Goal: Obtain resource: Download file/media

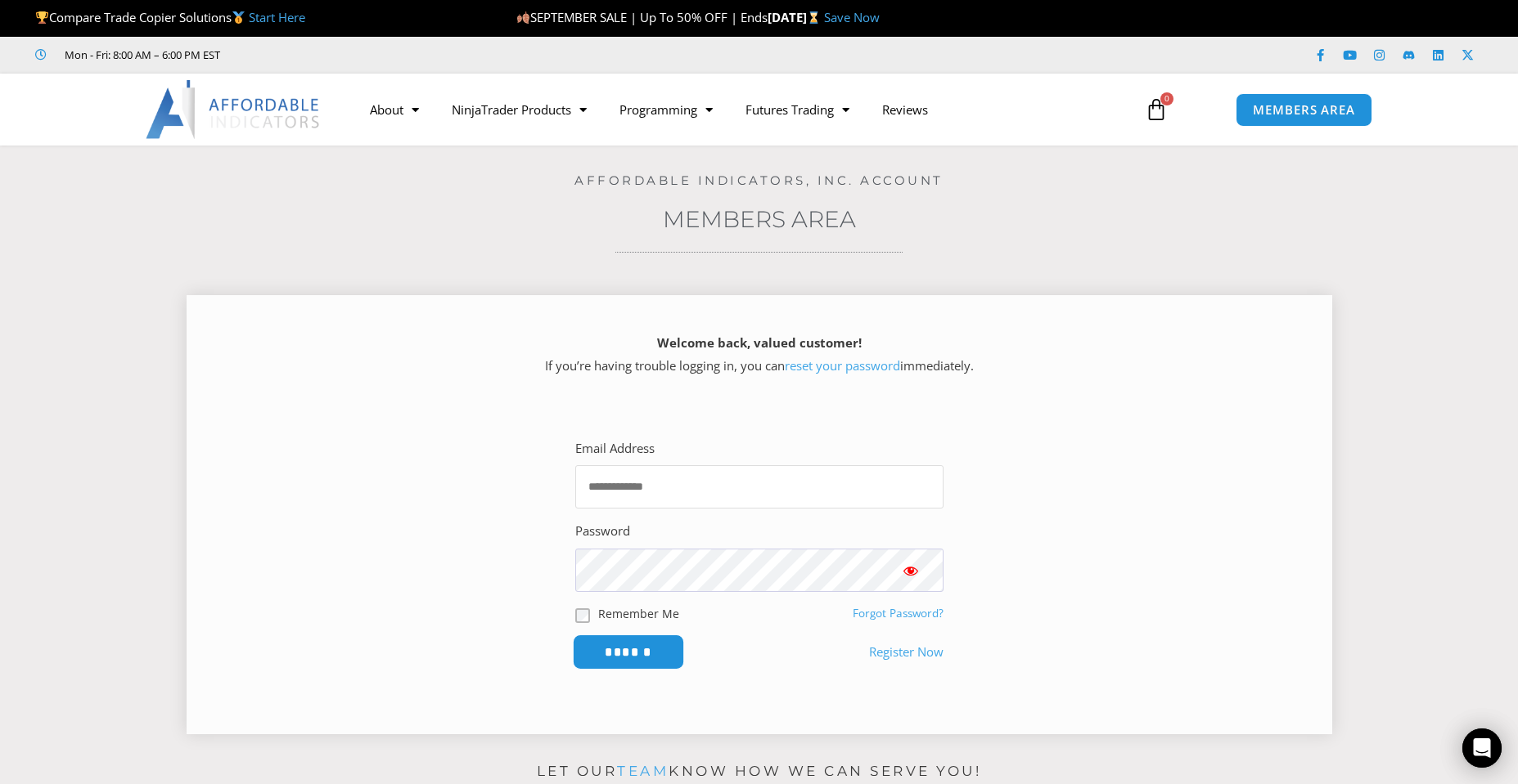
type input "**********"
click at [604, 645] on input "******" at bounding box center [628, 653] width 112 height 36
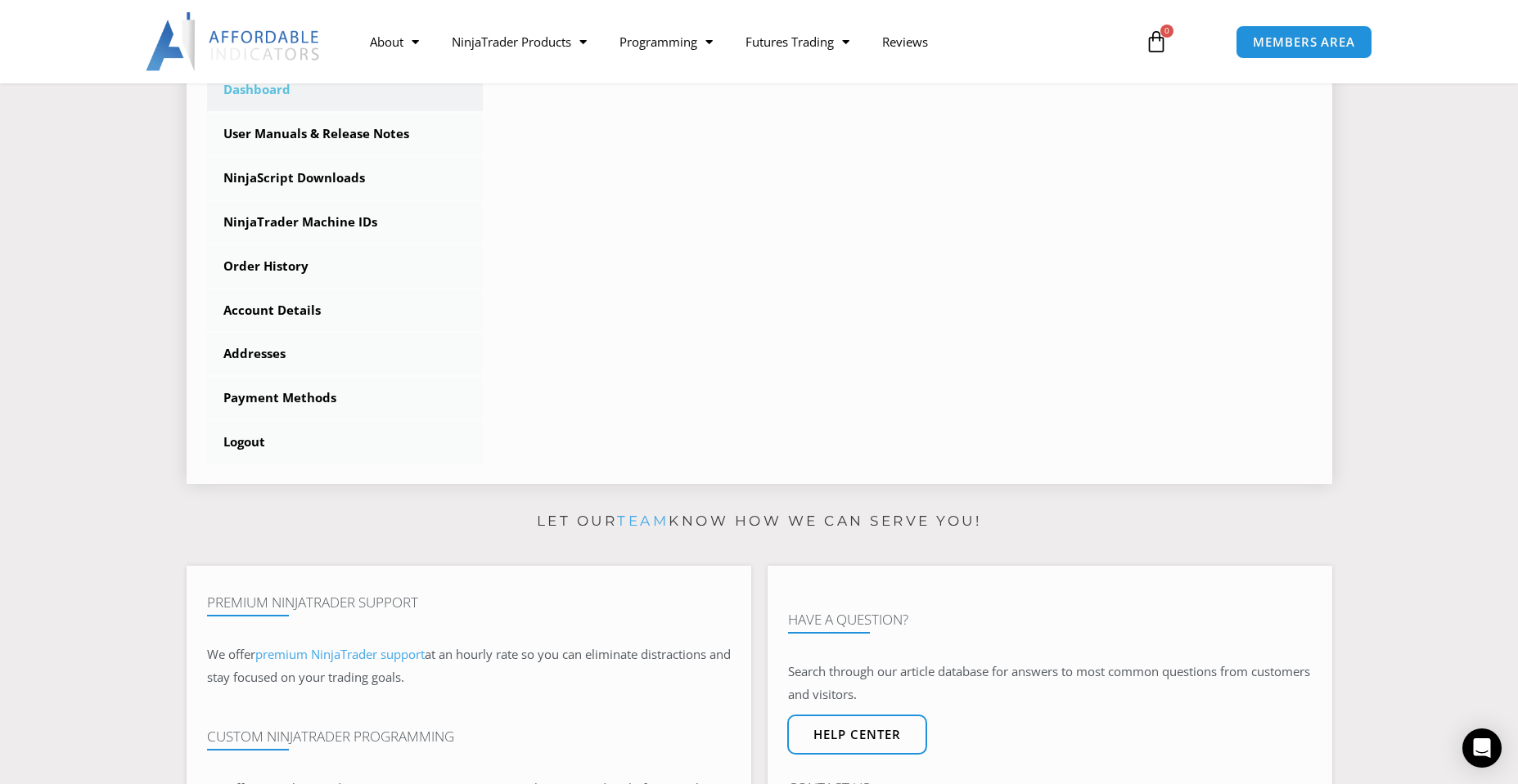
scroll to position [491, 0]
click at [367, 130] on link "User Manuals & Release Notes" at bounding box center [345, 135] width 276 height 42
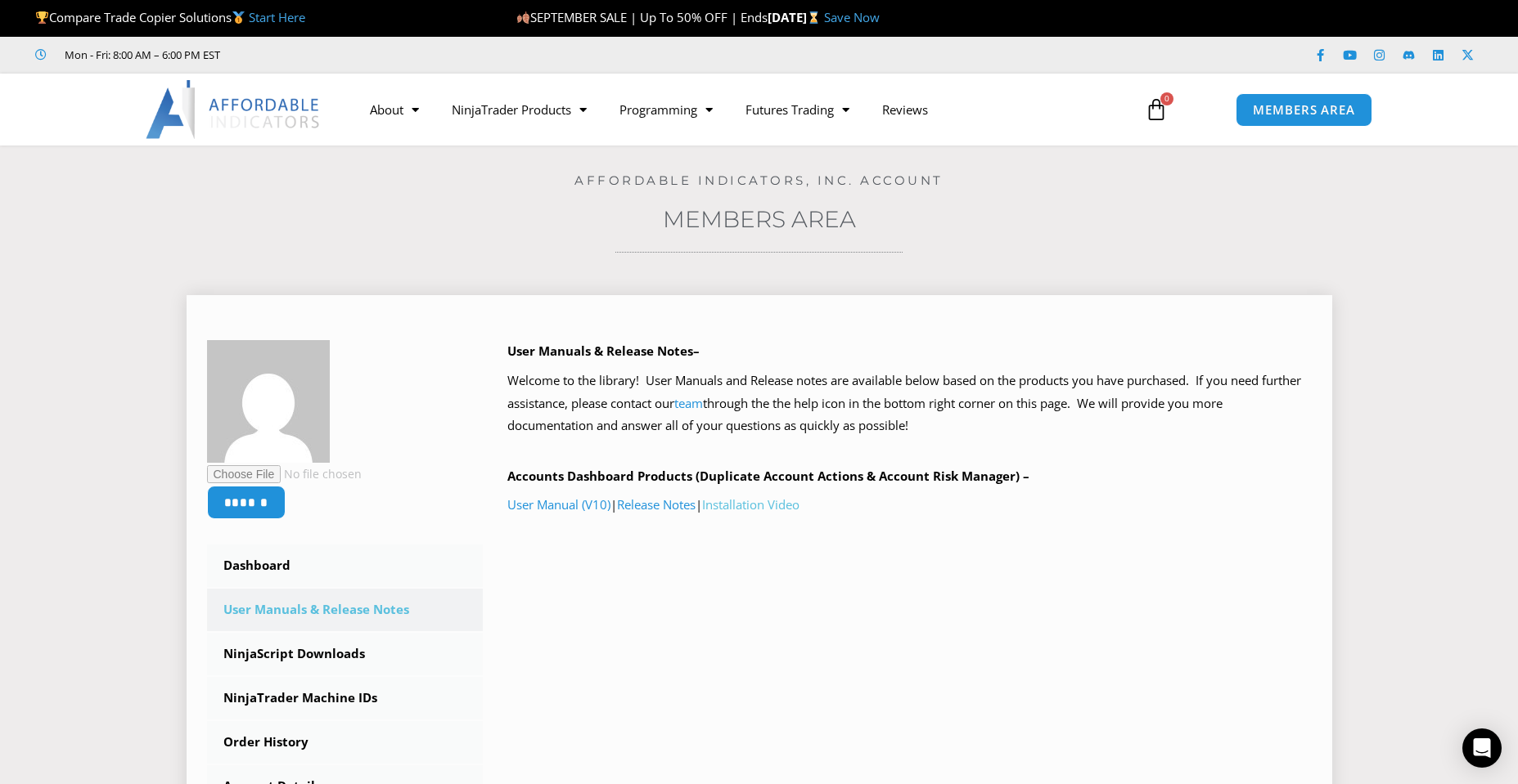
click at [750, 505] on link "Installation Video" at bounding box center [751, 504] width 98 height 17
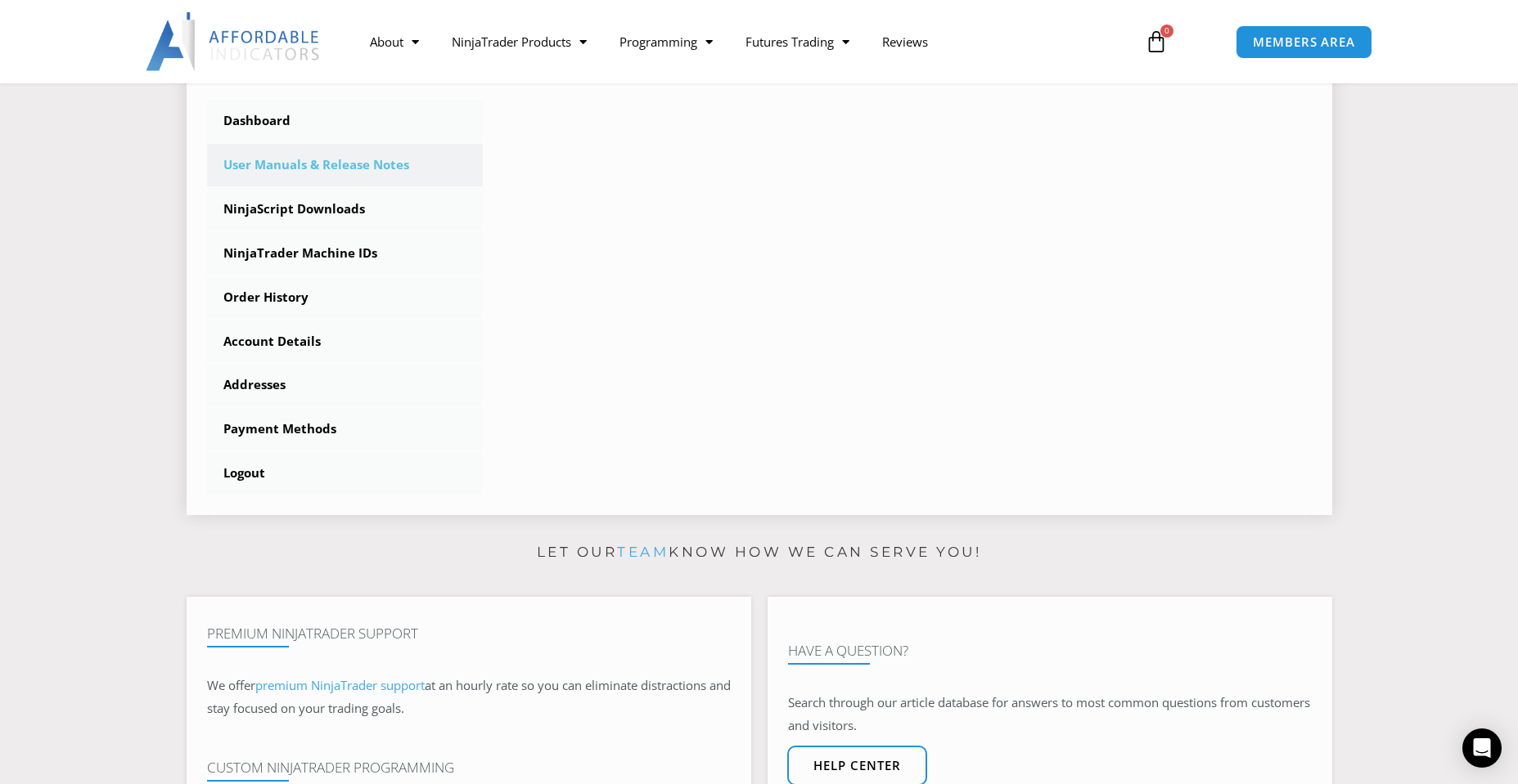
scroll to position [491, 0]
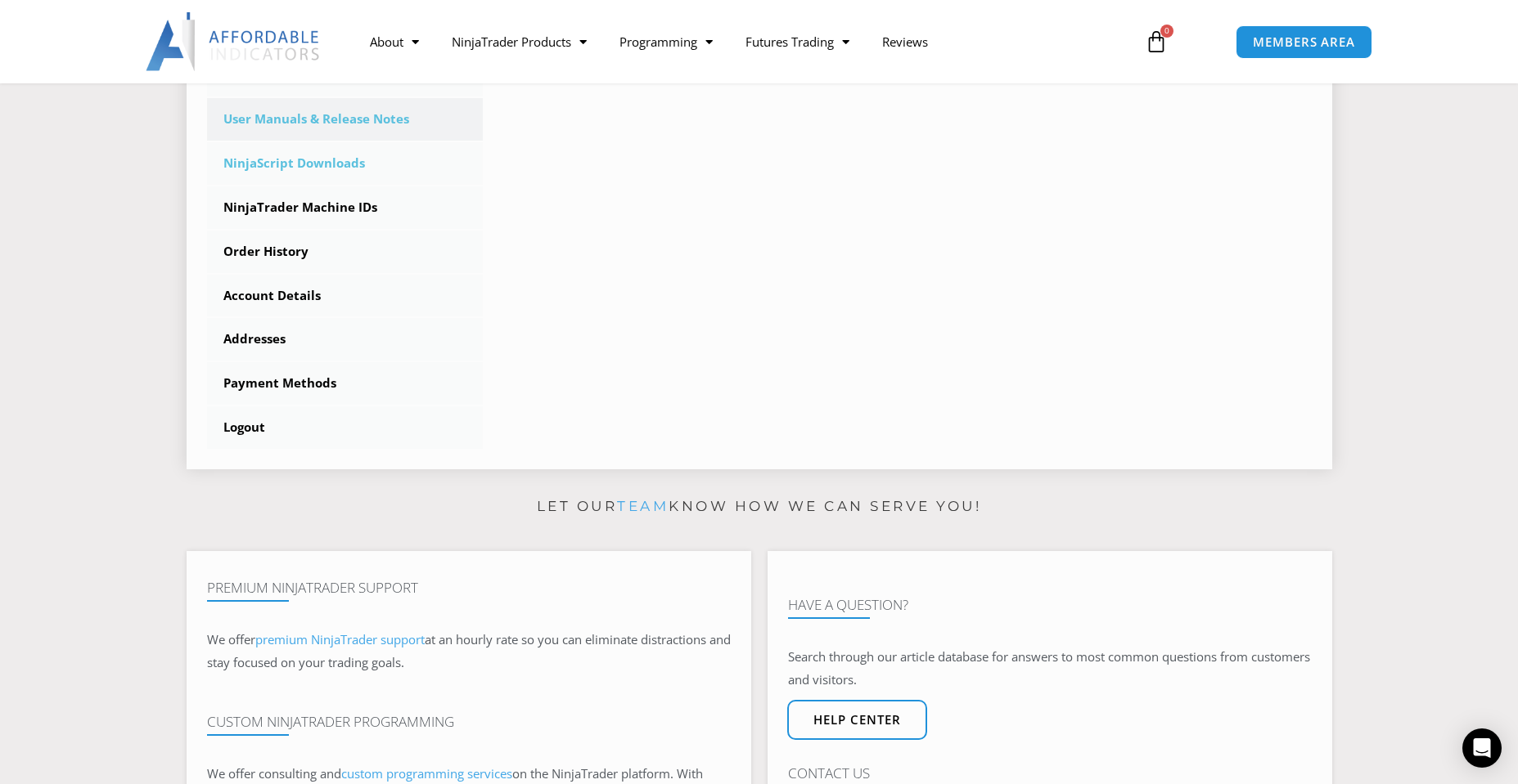
click at [330, 162] on link "NinjaScript Downloads" at bounding box center [345, 163] width 276 height 42
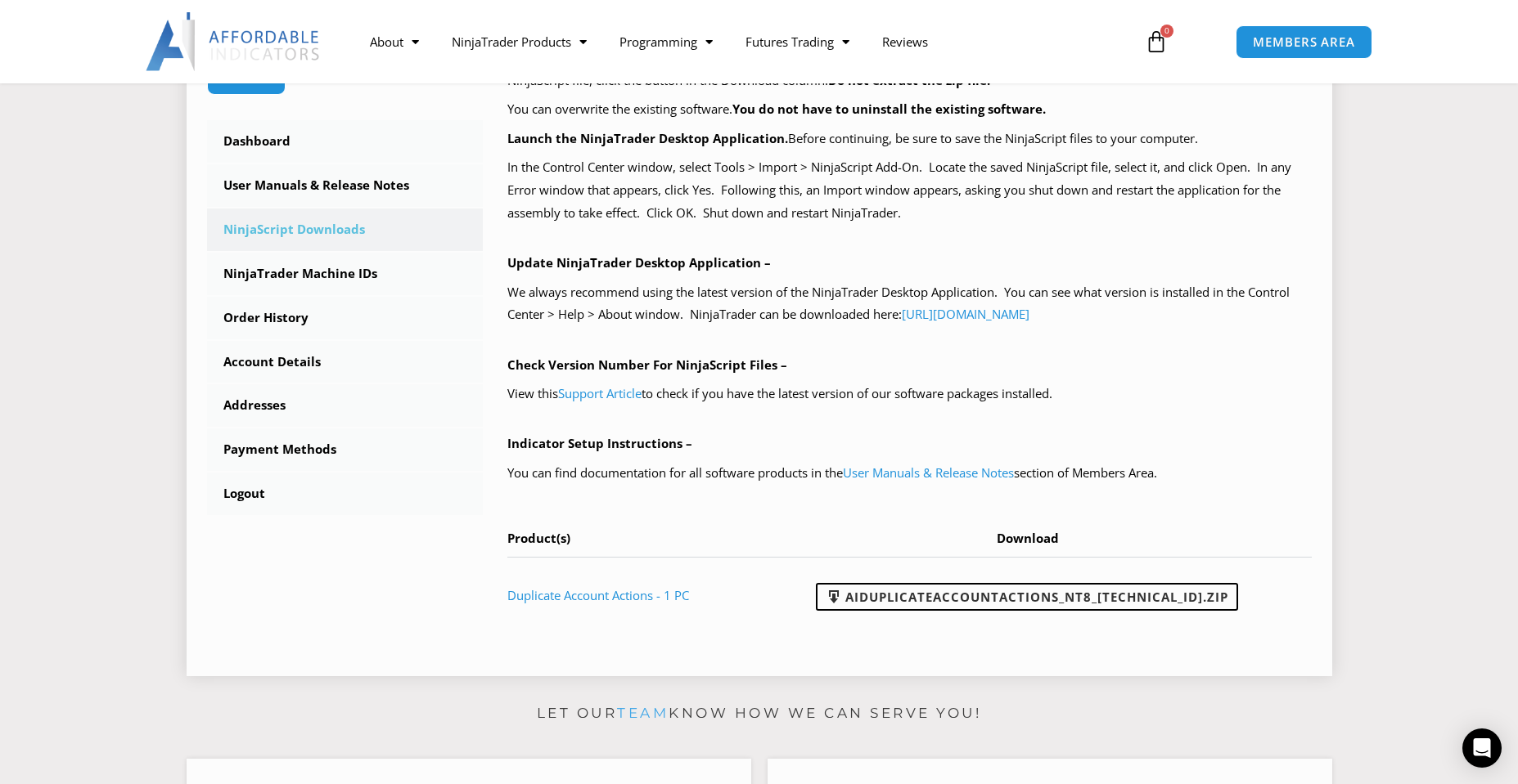
scroll to position [573, 0]
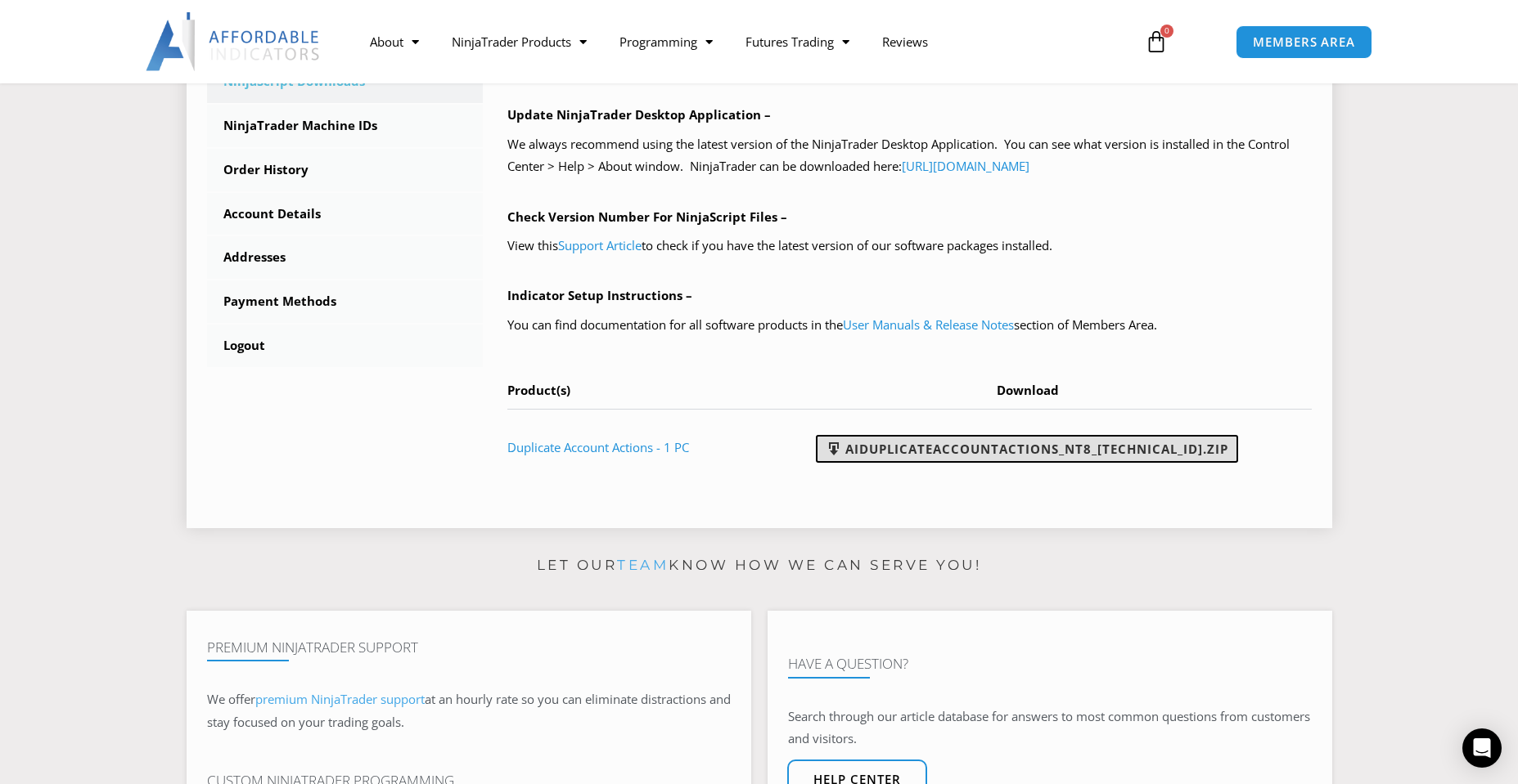
click at [1054, 444] on link "AIDuplicateAccountActions_NT8_[TECHNICAL_ID].zip" at bounding box center [1027, 449] width 422 height 28
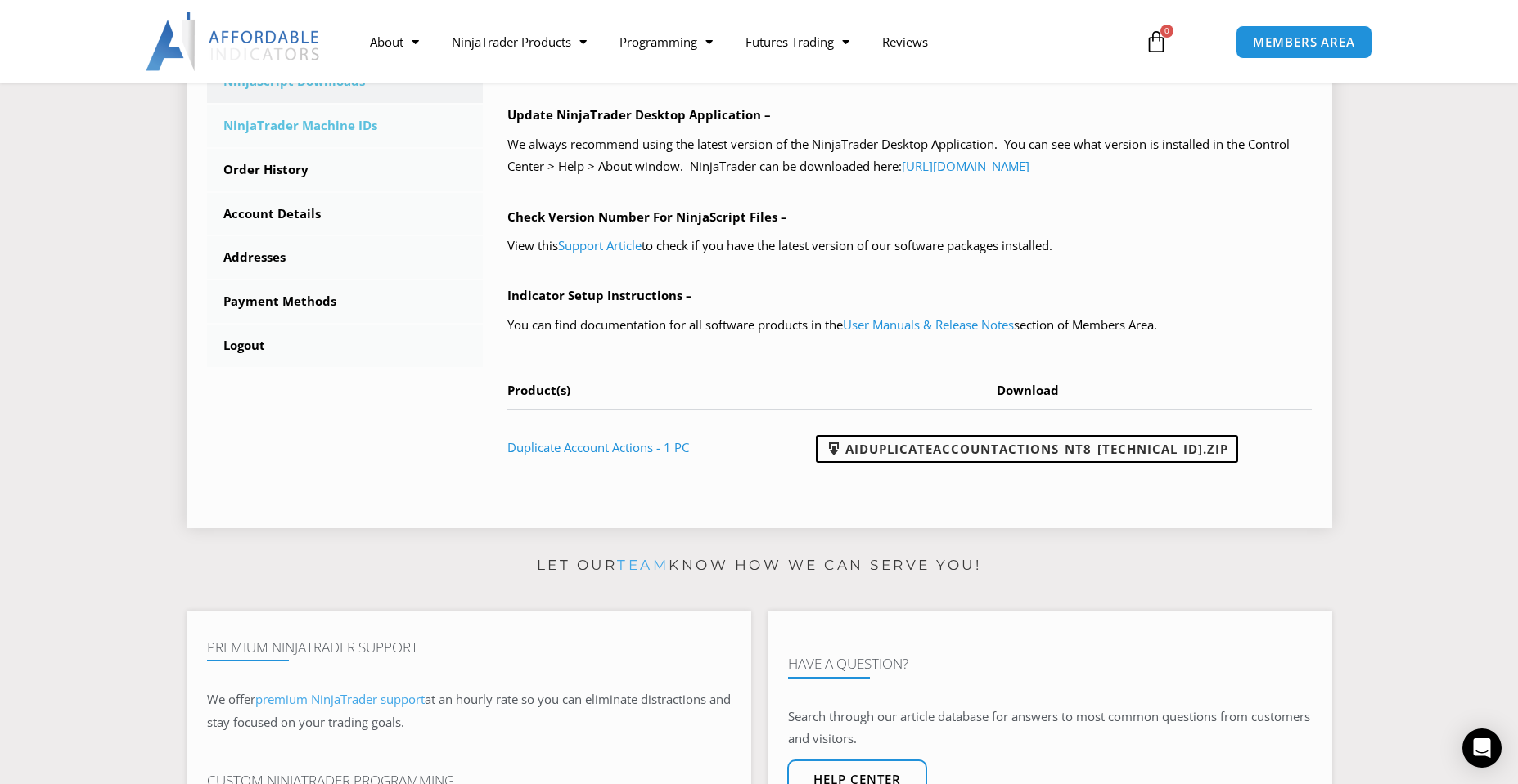
click at [327, 127] on link "NinjaTrader Machine IDs" at bounding box center [345, 125] width 276 height 42
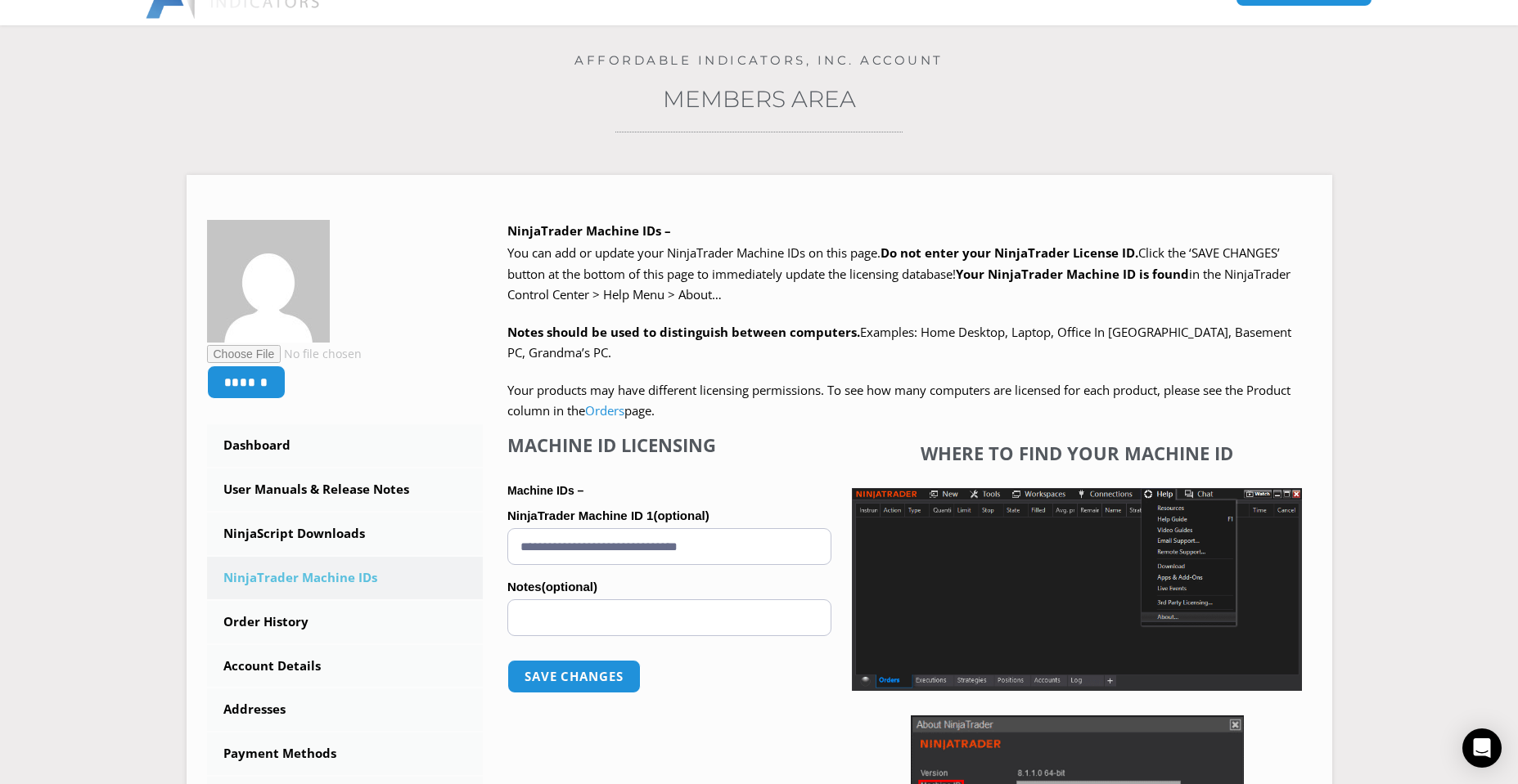
scroll to position [164, 0]
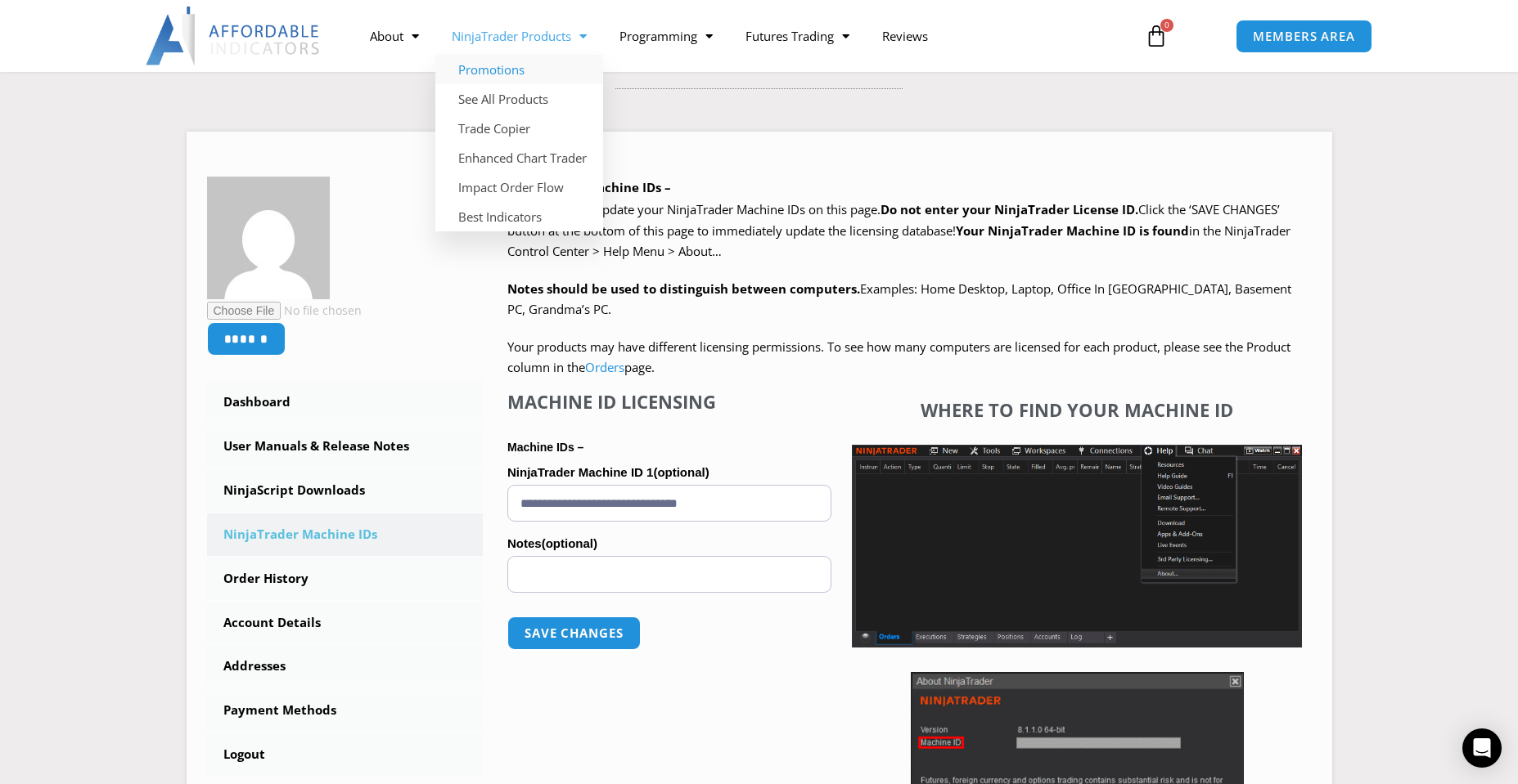
click at [493, 66] on link "Promotions" at bounding box center [519, 70] width 168 height 30
